Goal: Task Accomplishment & Management: Manage account settings

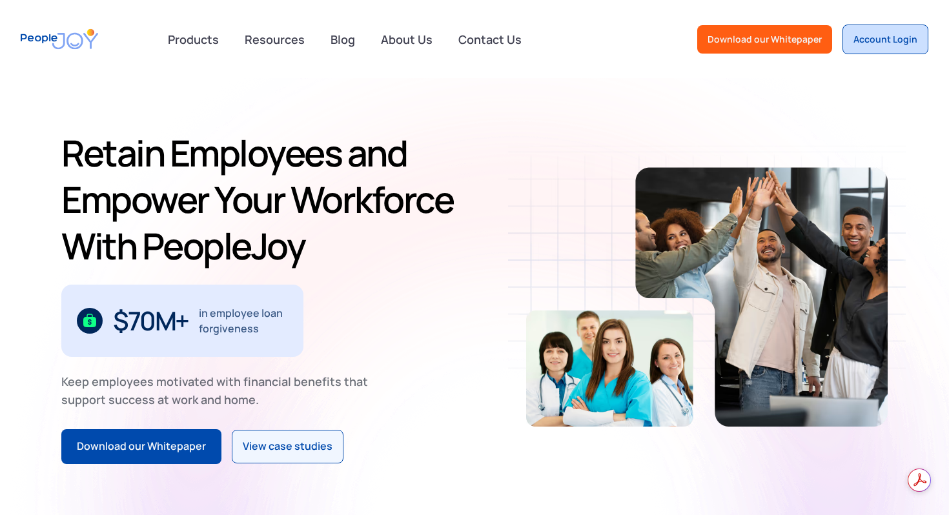
click at [884, 44] on div "Account Login" at bounding box center [886, 39] width 64 height 13
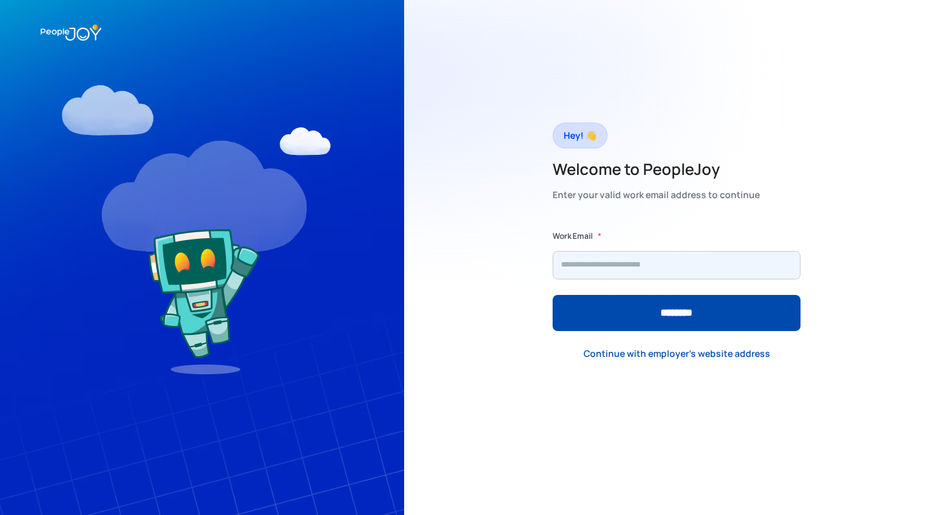
click at [653, 267] on input "Form" at bounding box center [677, 265] width 248 height 28
type input "**********"
